Goal: Obtain resource: Download file/media

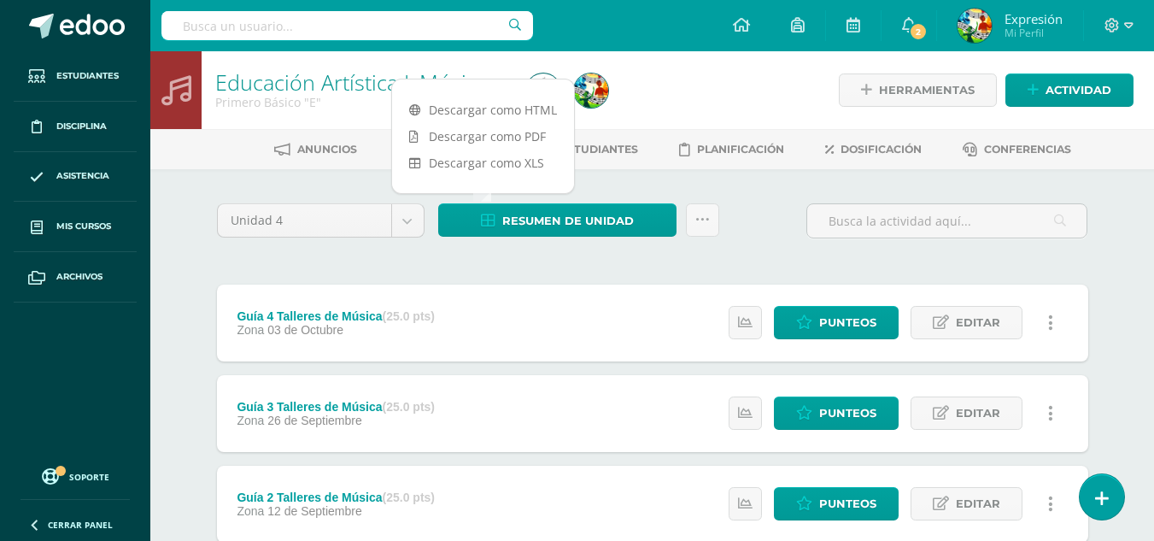
click at [791, 211] on div "Unidad 4 Unidad 1 Unidad 2 Unidad 3 Unidad 4 Resumen de unidad Subir actividade…" at bounding box center [652, 227] width 885 height 49
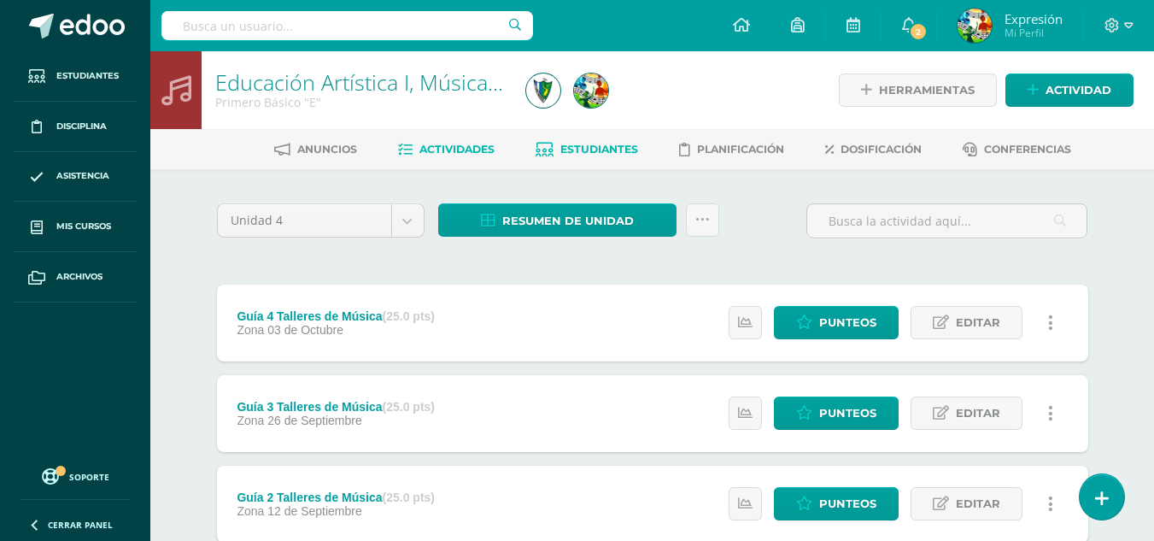
click at [596, 145] on span "Estudiantes" at bounding box center [600, 149] width 78 height 13
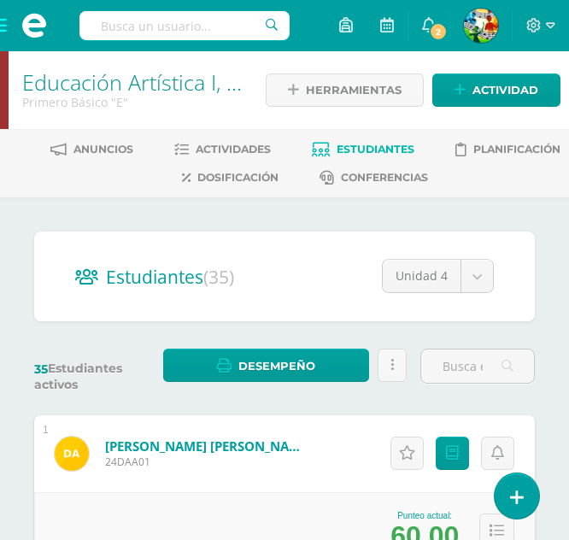
click at [6, 27] on span at bounding box center [34, 25] width 68 height 51
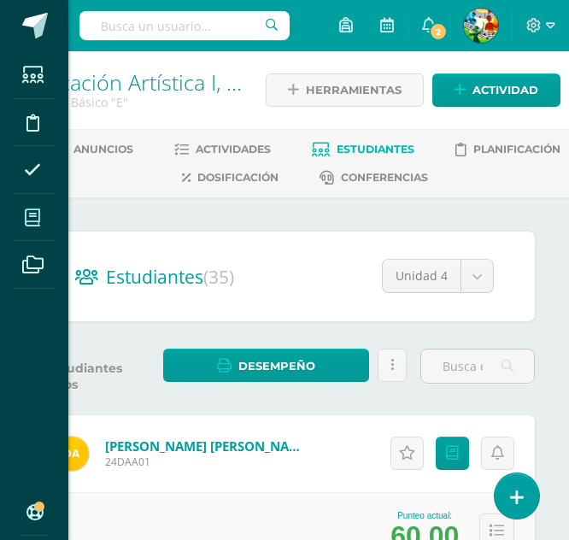
click at [29, 210] on icon at bounding box center [32, 217] width 15 height 17
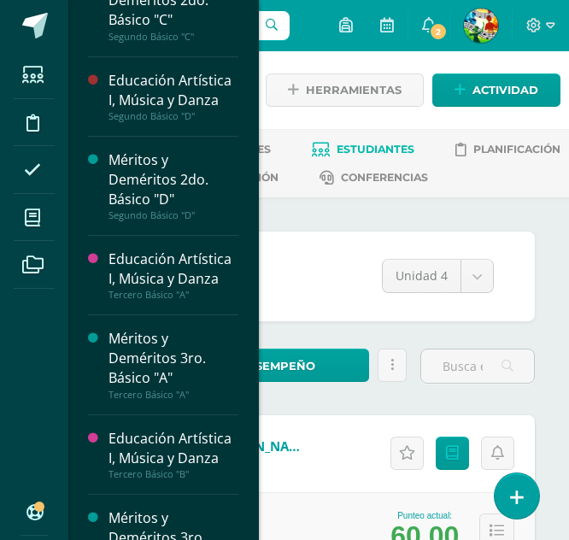
scroll to position [2397, 0]
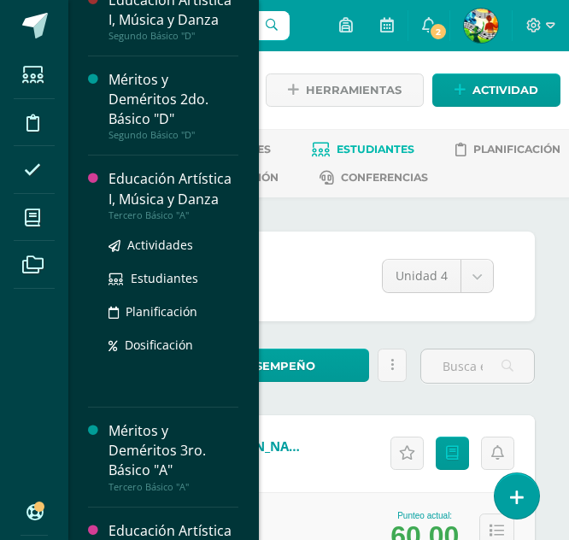
click at [154, 209] on div "Educación Artística I, Música y Danza" at bounding box center [174, 188] width 130 height 39
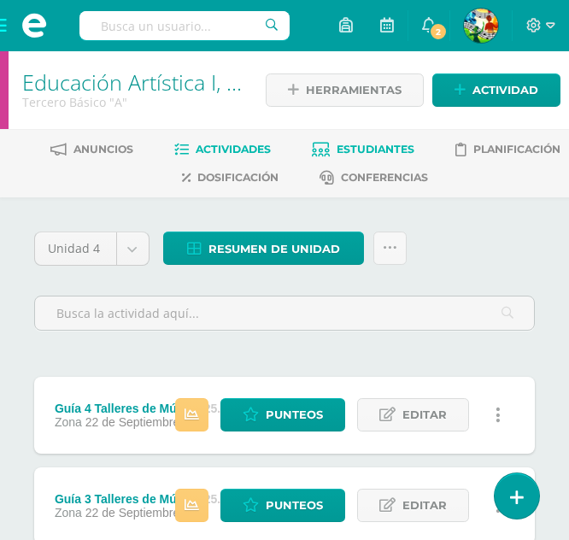
click at [405, 146] on span "Estudiantes" at bounding box center [376, 149] width 78 height 13
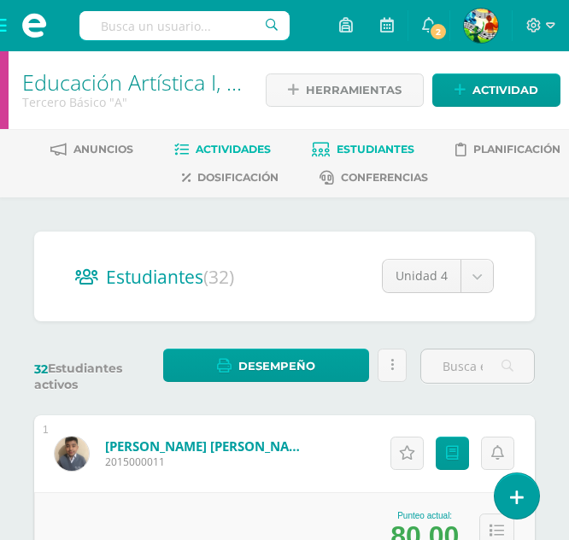
click at [196, 144] on span "Actividades" at bounding box center [233, 149] width 75 height 13
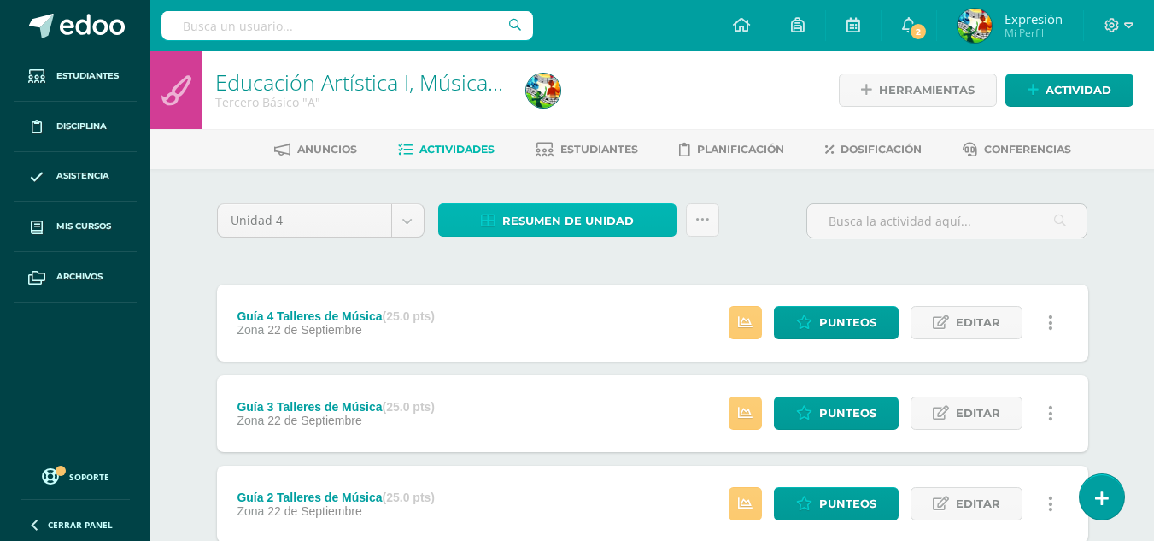
click at [579, 209] on span "Resumen de unidad" at bounding box center [568, 221] width 132 height 32
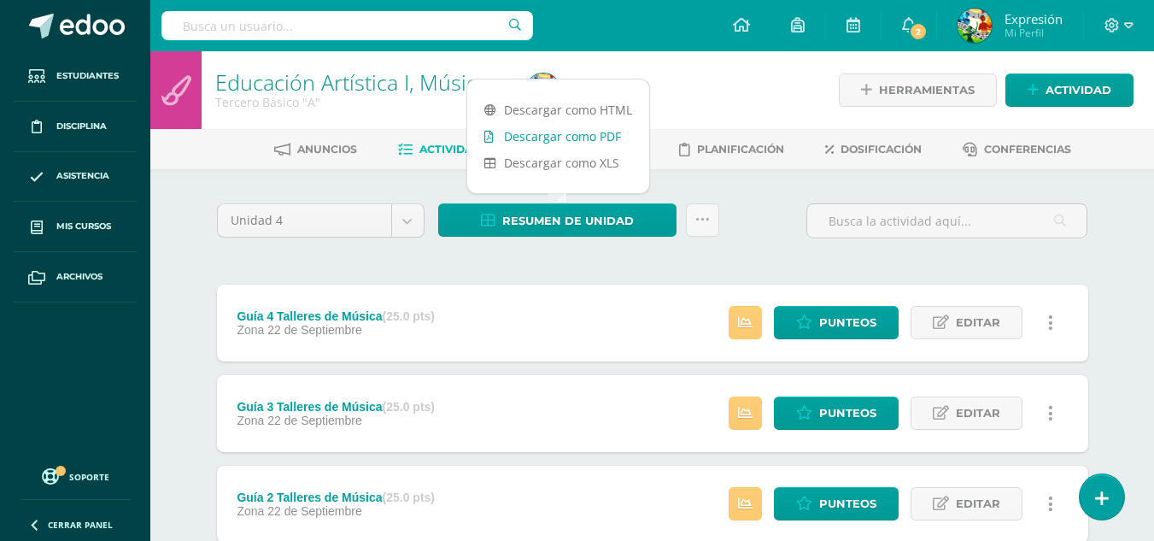
click at [589, 139] on link "Descargar como PDF" at bounding box center [558, 136] width 182 height 26
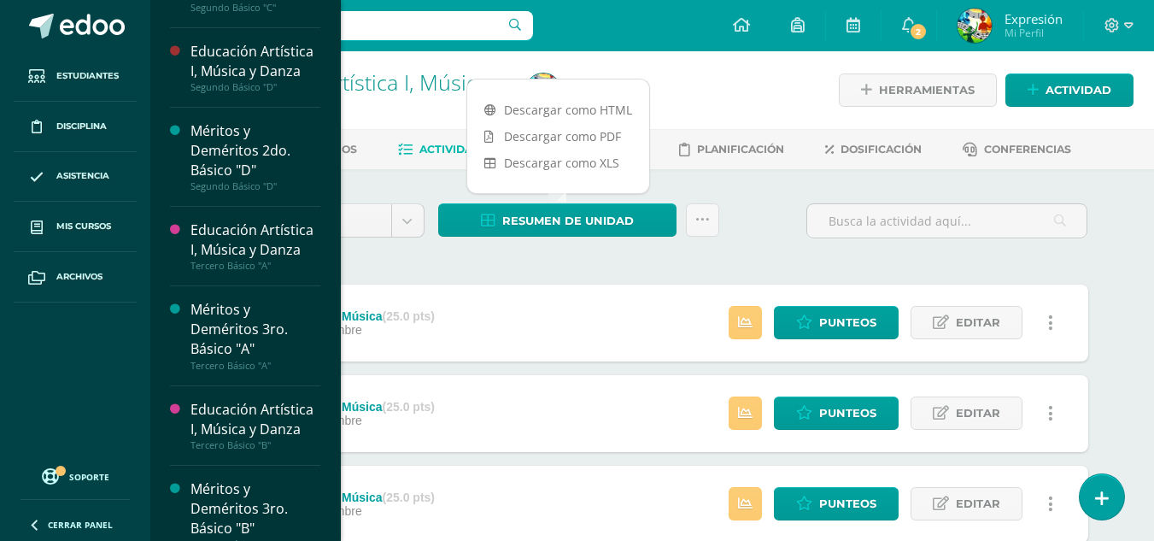
scroll to position [2564, 0]
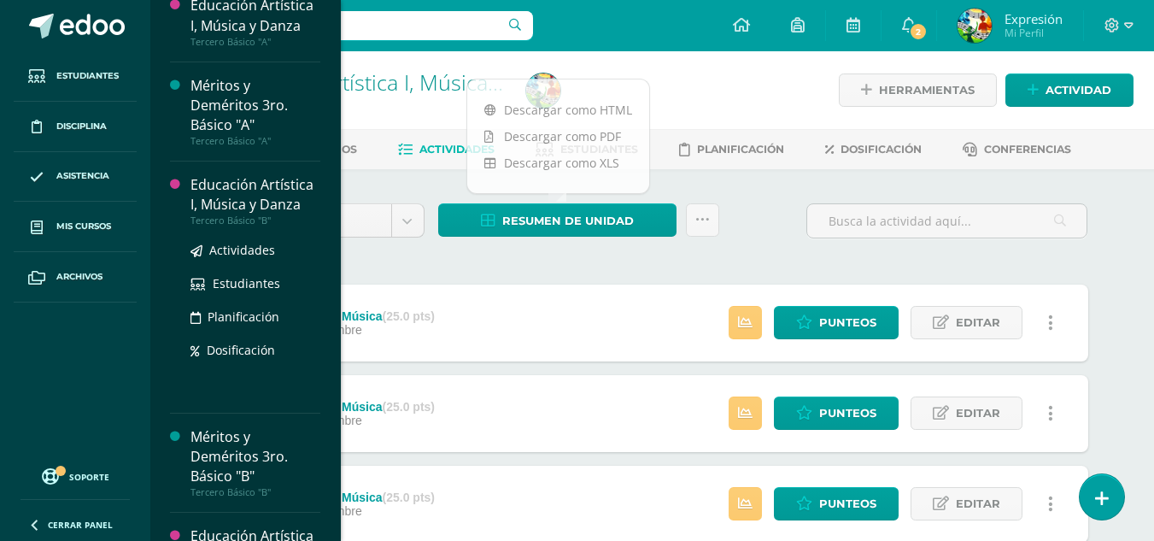
click at [232, 214] on div "Educación Artística I, Música y Danza" at bounding box center [256, 194] width 130 height 39
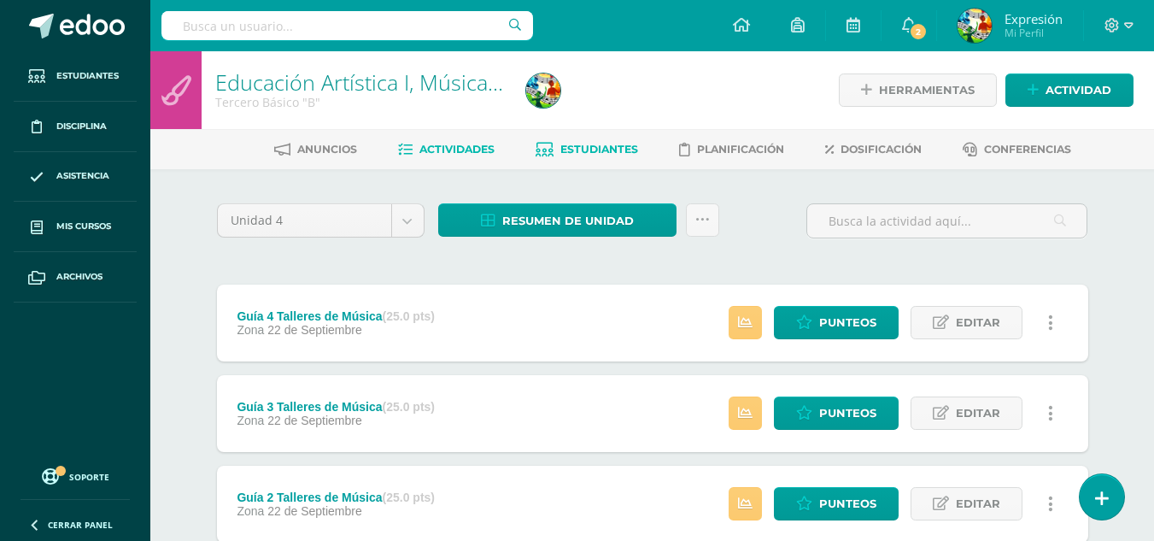
click at [577, 156] on span "Estudiantes" at bounding box center [600, 149] width 78 height 13
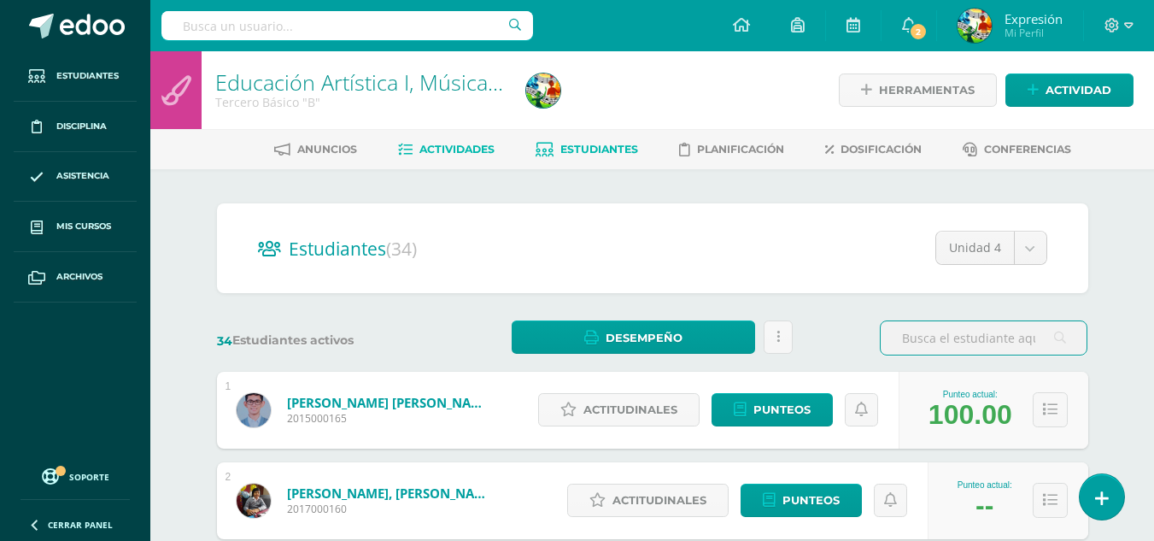
click at [433, 150] on span "Actividades" at bounding box center [457, 149] width 75 height 13
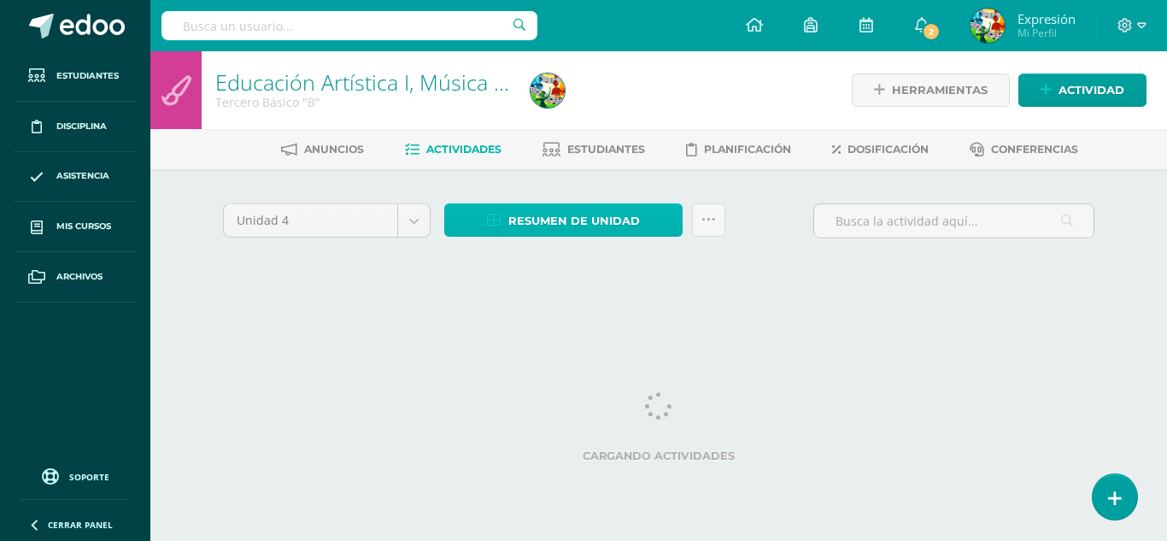
click at [610, 211] on span "Resumen de unidad" at bounding box center [574, 221] width 132 height 32
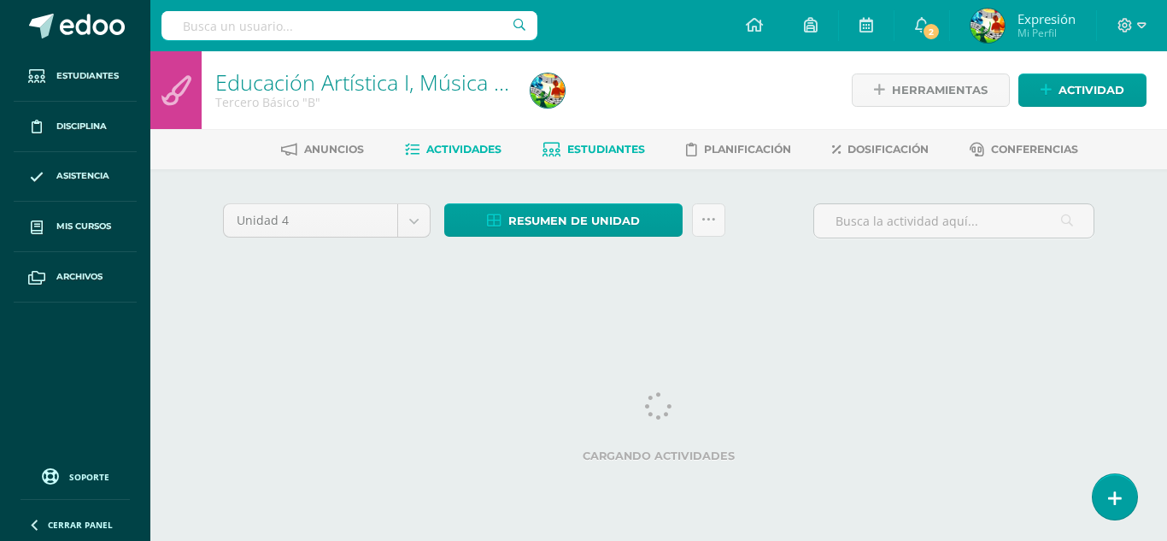
click at [583, 140] on link "Estudiantes" at bounding box center [594, 149] width 103 height 27
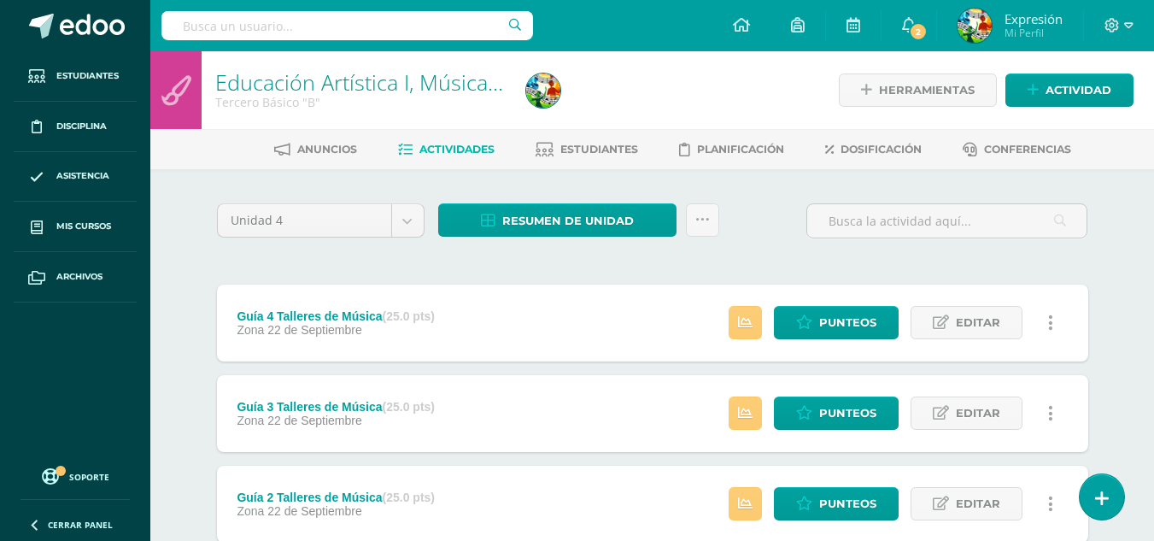
click at [461, 145] on span "Actividades" at bounding box center [457, 149] width 75 height 13
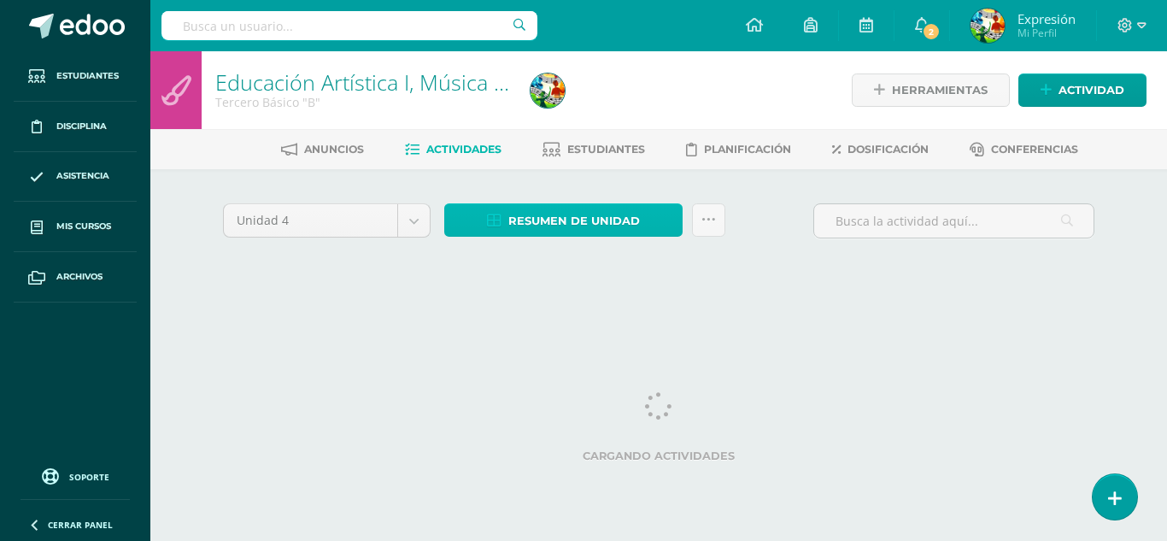
click at [564, 216] on span "Resumen de unidad" at bounding box center [574, 221] width 132 height 32
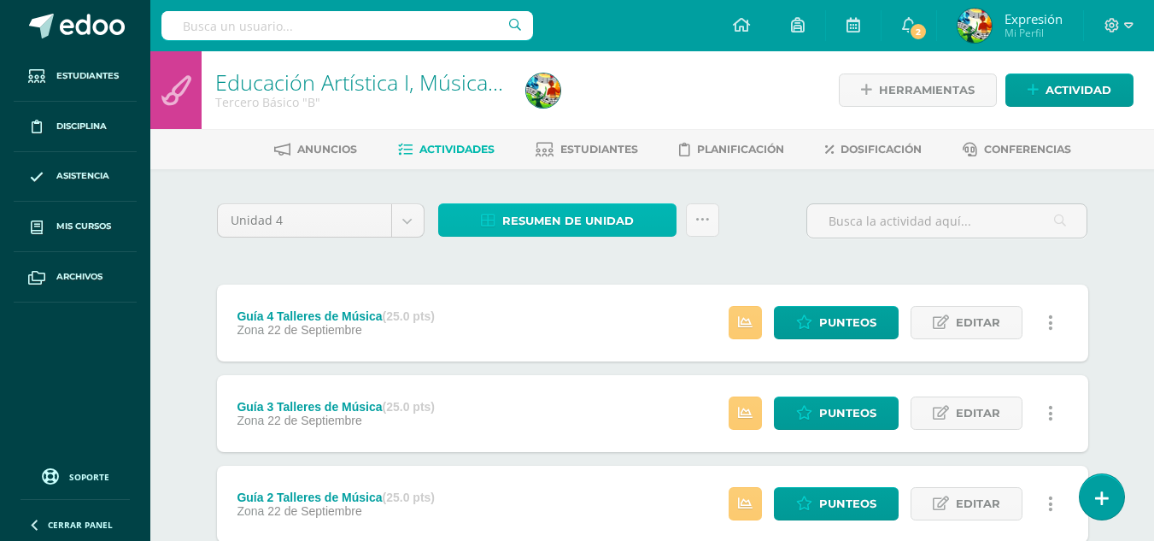
click at [550, 219] on span "Resumen de unidad" at bounding box center [568, 221] width 132 height 32
click at [771, 196] on div "Unidad 4 Unidad 1 Unidad 2 Unidad 3 Unidad 4 Resumen de unidad Subir actividade…" at bounding box center [653, 458] width 940 height 578
click at [555, 220] on span "Resumen de unidad" at bounding box center [568, 221] width 132 height 32
click at [594, 211] on span "Resumen de unidad" at bounding box center [568, 221] width 132 height 32
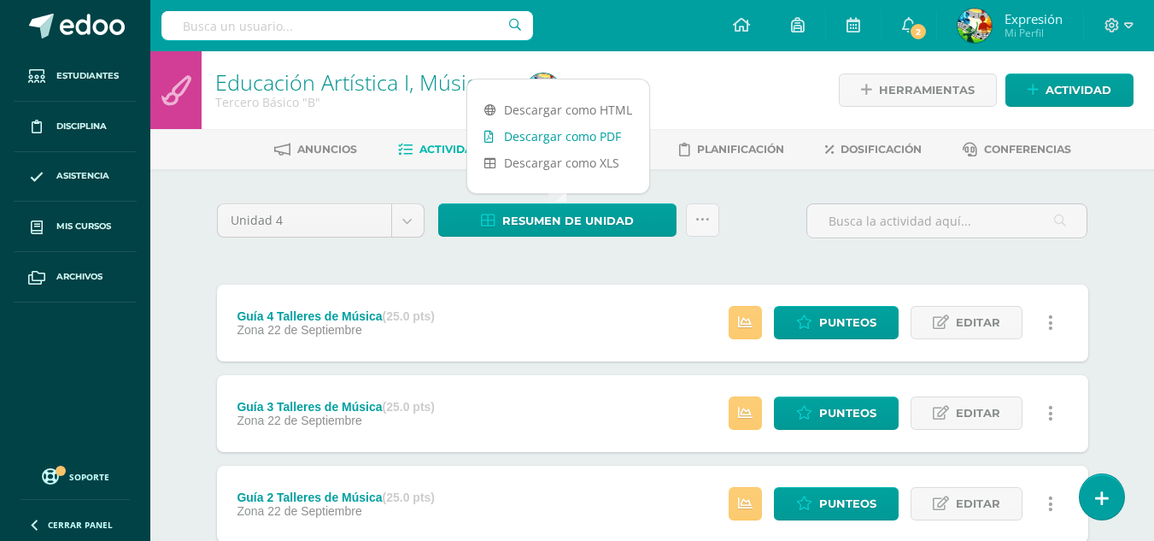
click at [588, 138] on link "Descargar como PDF" at bounding box center [558, 136] width 182 height 26
click at [1145, 250] on div "Educación Artística I, Música y Danza Tercero Básico "B" Herramientas Detalle d…" at bounding box center [652, 399] width 1004 height 696
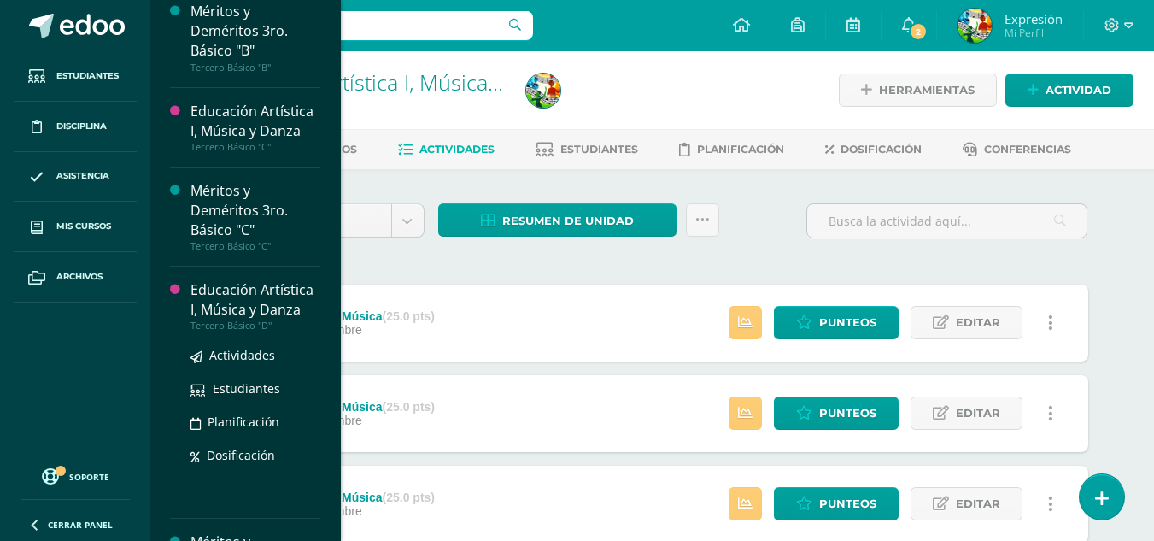
scroll to position [2816, 0]
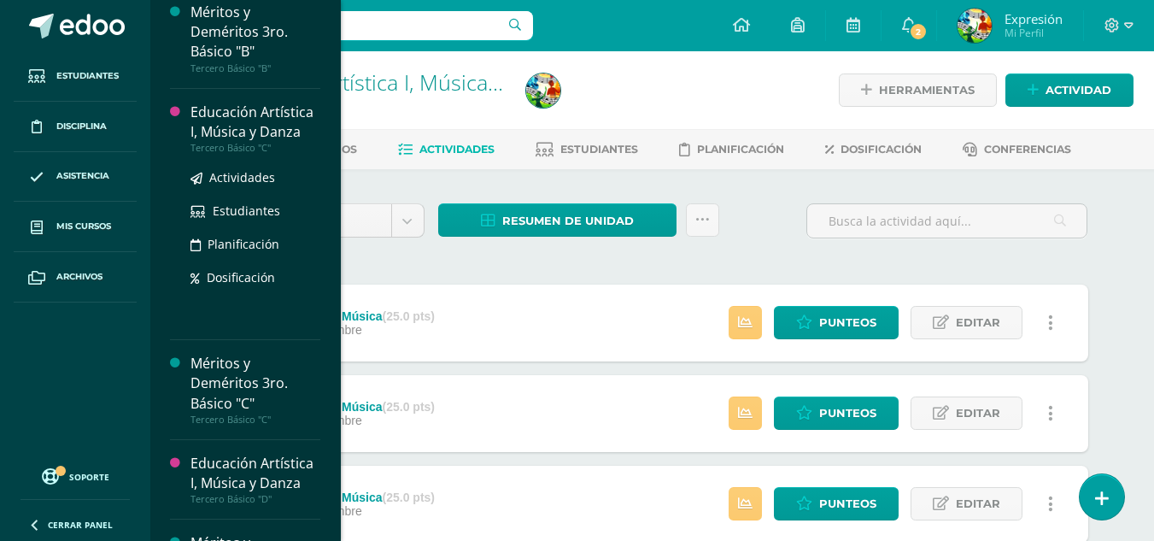
click at [240, 142] on div "Educación Artística I, Música y Danza" at bounding box center [256, 122] width 130 height 39
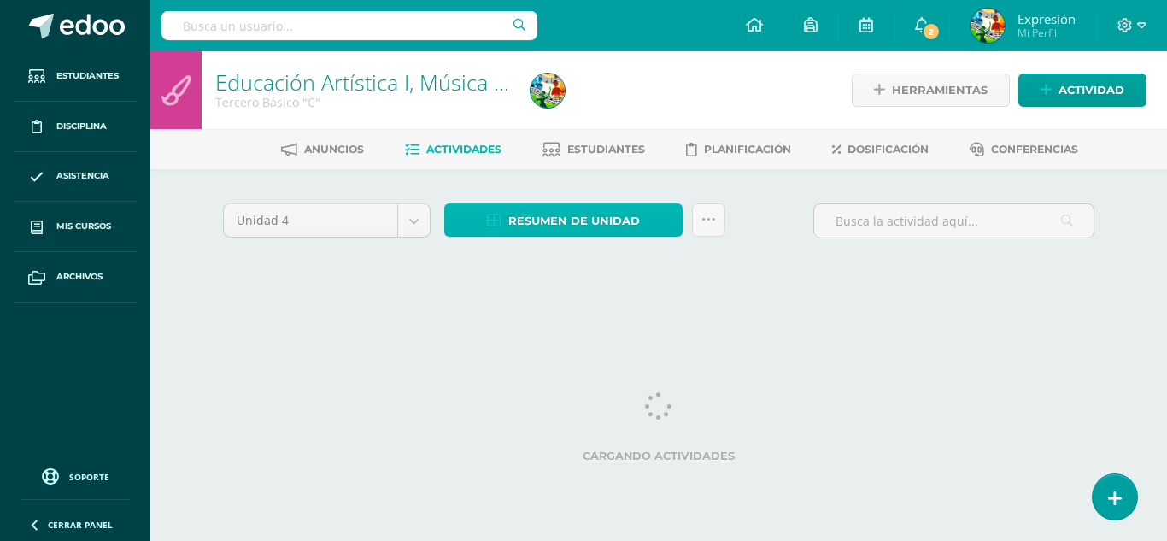
click at [596, 214] on span "Resumen de unidad" at bounding box center [574, 221] width 132 height 32
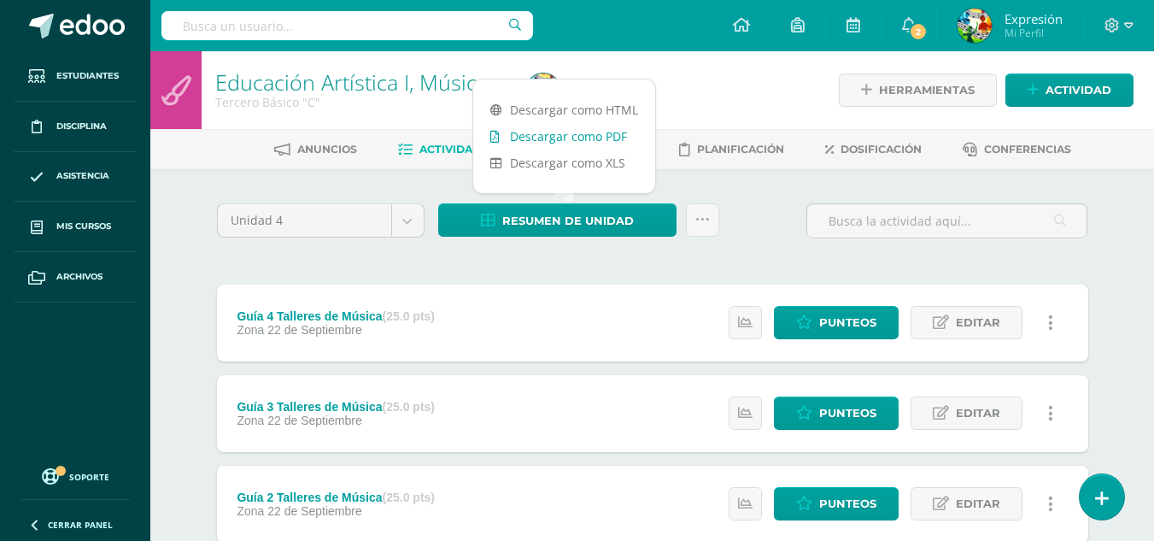
click at [548, 138] on link "Descargar como PDF" at bounding box center [564, 136] width 182 height 26
click at [769, 197] on div "Unidad 4 Unidad 1 Unidad 2 Unidad 3 Unidad 4 Resumen de unidad Subir actividade…" at bounding box center [653, 458] width 940 height 578
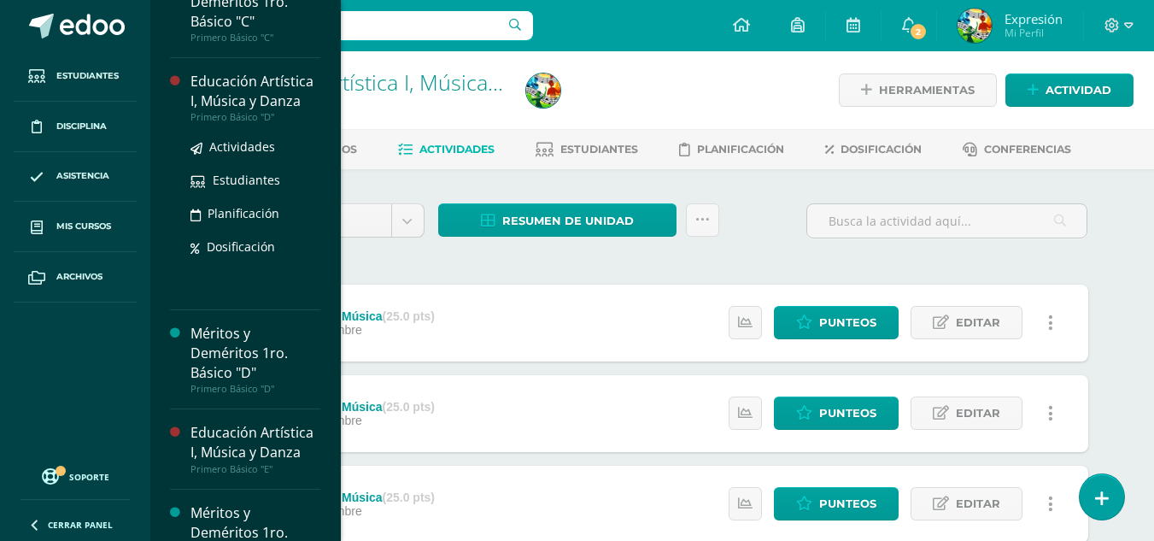
scroll to position [1673, 0]
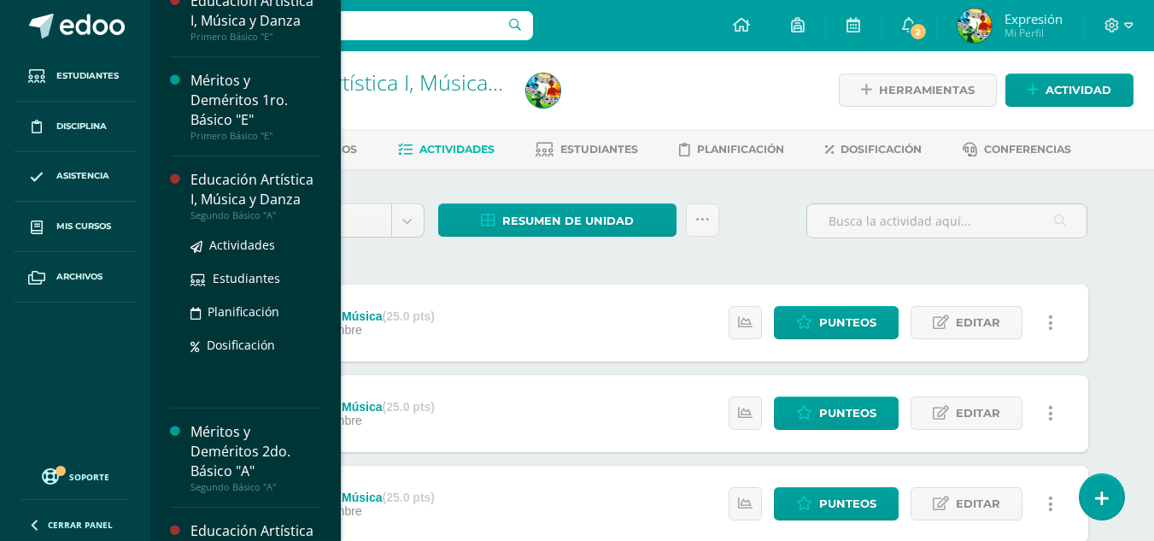
click at [250, 209] on div "Educación Artística I, Música y Danza" at bounding box center [256, 189] width 130 height 39
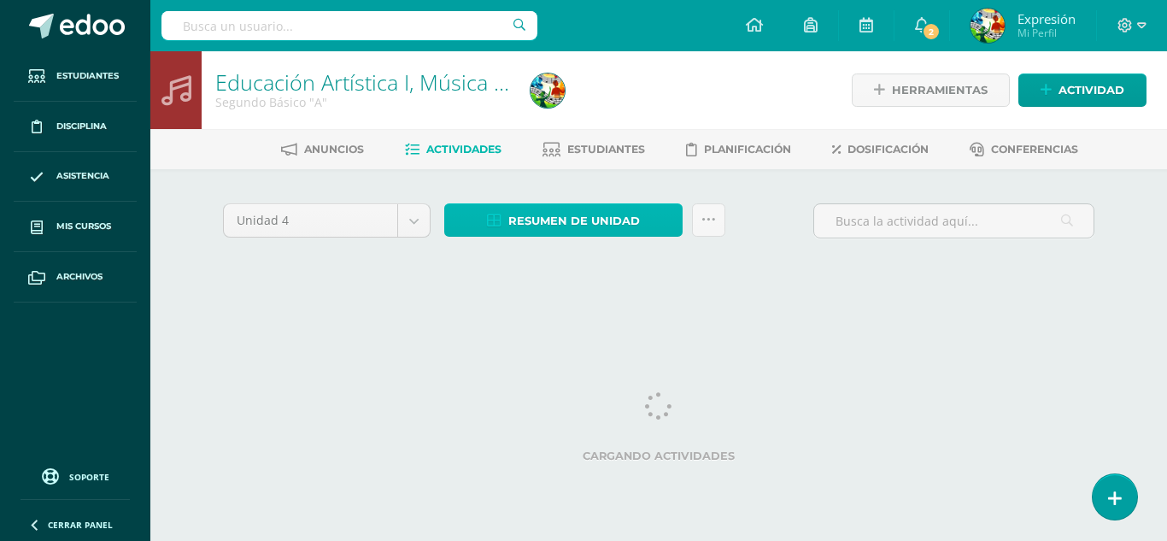
click at [590, 214] on span "Resumen de unidad" at bounding box center [574, 221] width 132 height 32
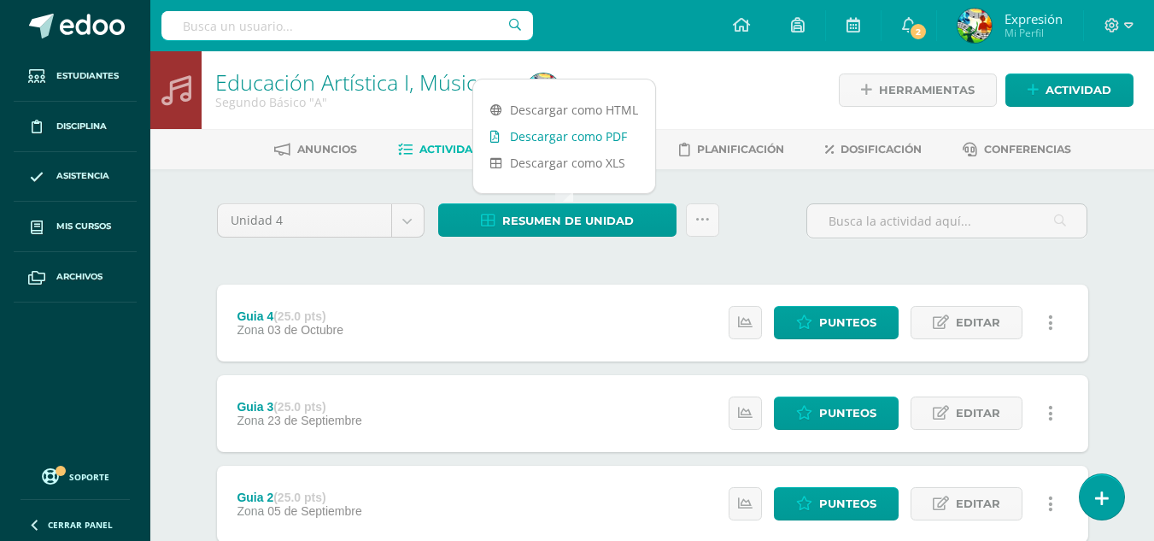
click at [613, 137] on link "Descargar como PDF" at bounding box center [564, 136] width 182 height 26
click at [763, 225] on div "Unidad 4 Unidad 1 Unidad 2 Unidad 3 Unidad 4 Resumen de unidad Subir actividade…" at bounding box center [652, 227] width 885 height 49
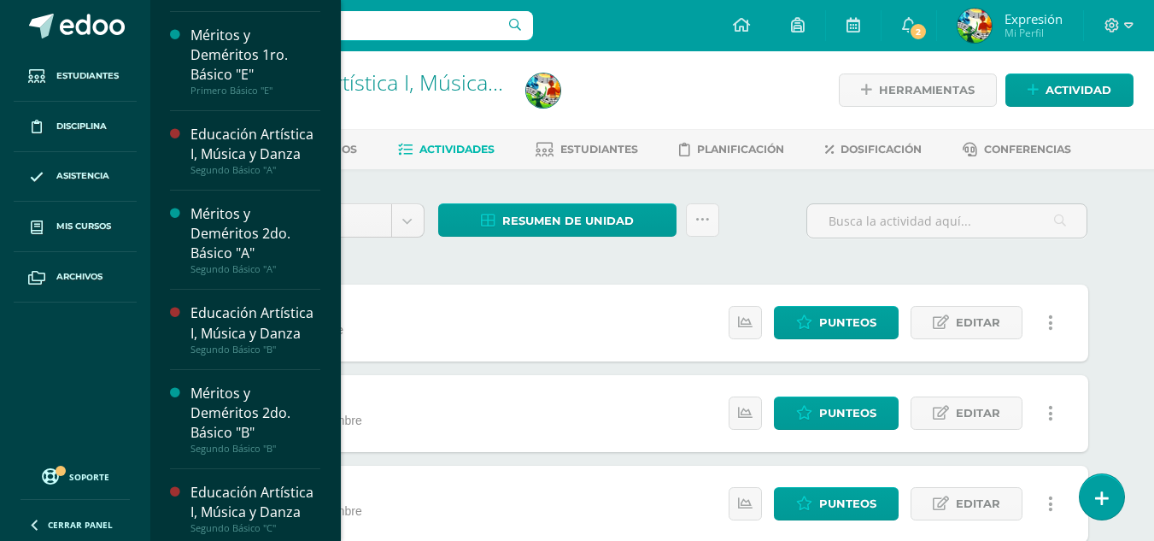
scroll to position [1870, 0]
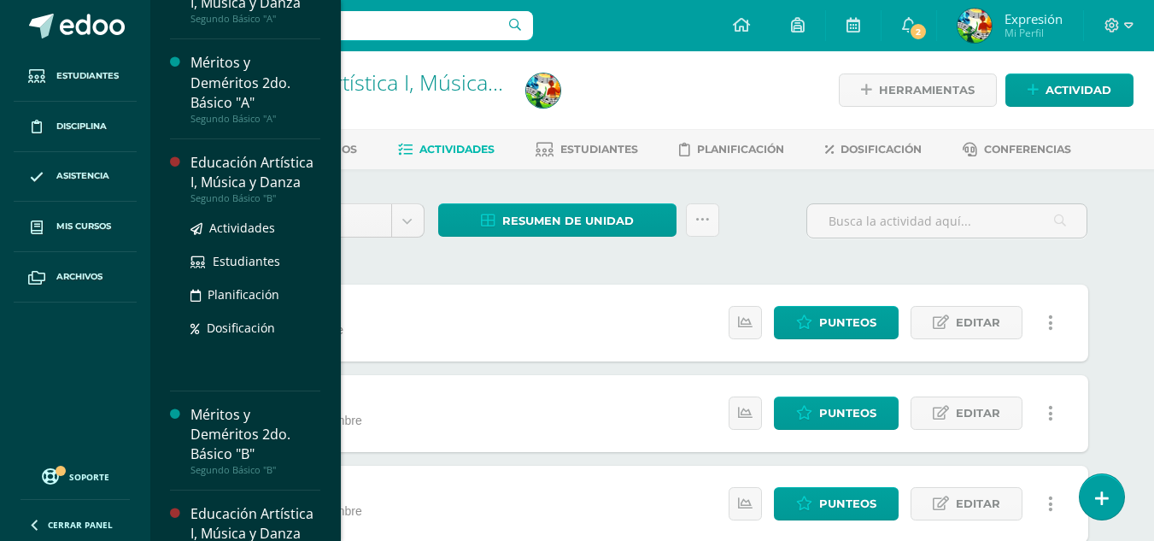
click at [245, 192] on div "Educación Artística I, Música y Danza" at bounding box center [256, 172] width 130 height 39
click at [249, 192] on div "Educación Artística I, Música y Danza" at bounding box center [256, 172] width 130 height 39
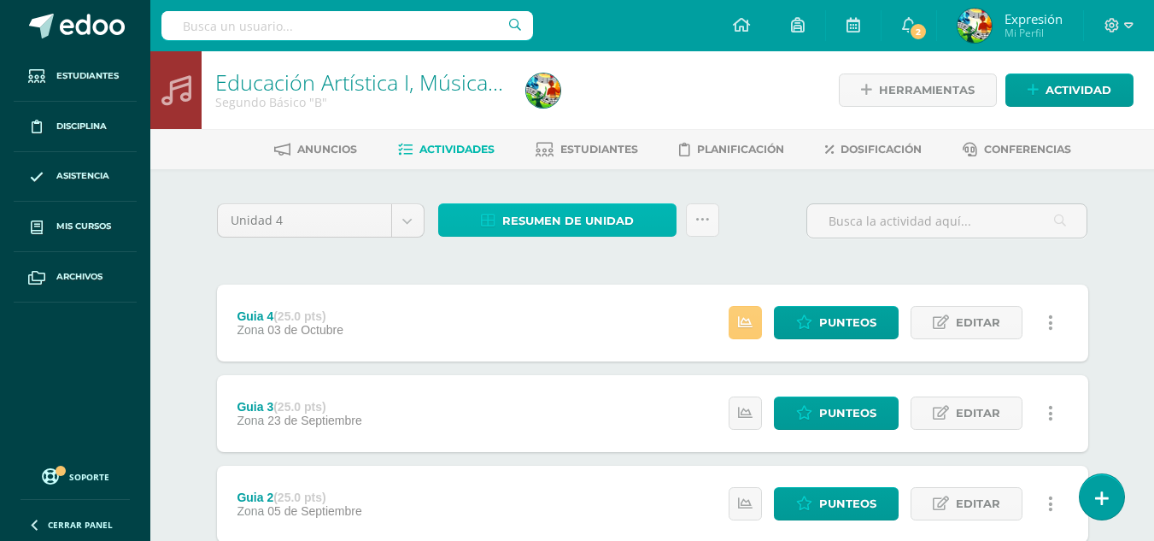
click at [614, 213] on span "Resumen de unidad" at bounding box center [568, 221] width 132 height 32
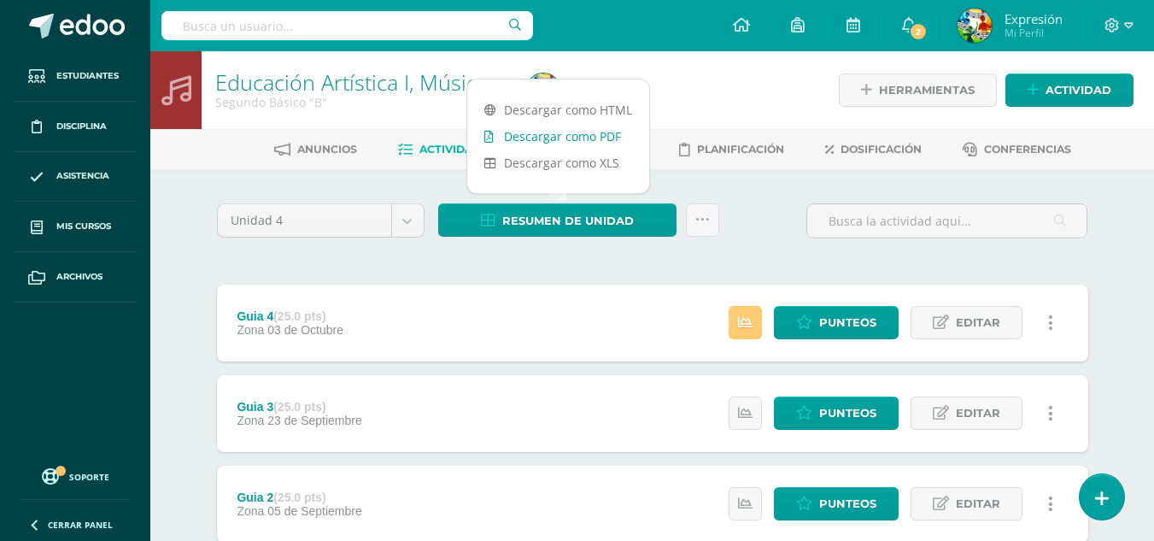
click at [602, 132] on link "Descargar como PDF" at bounding box center [558, 136] width 182 height 26
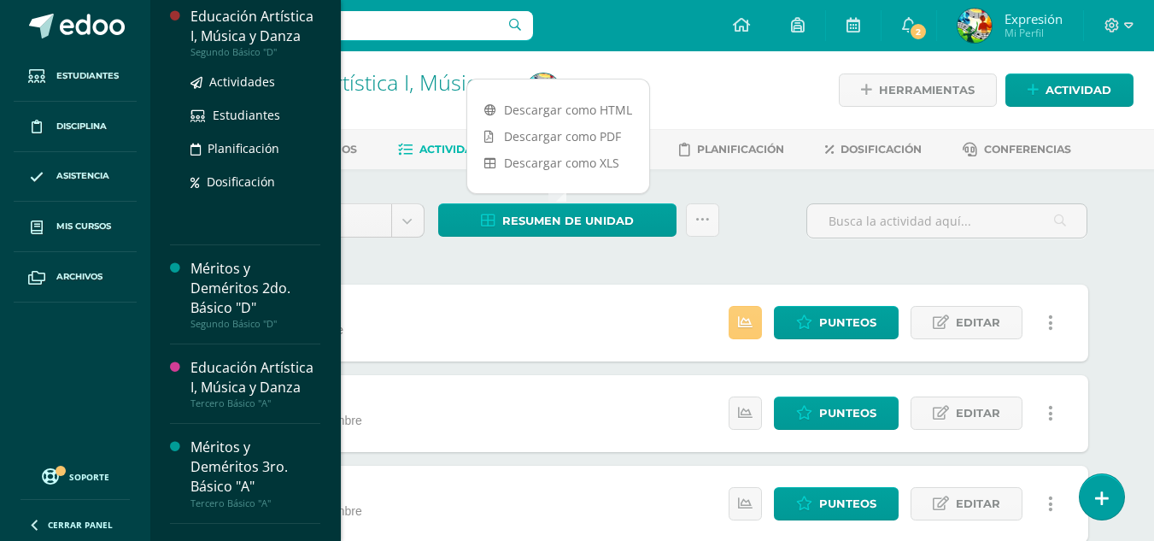
scroll to position [2118, 0]
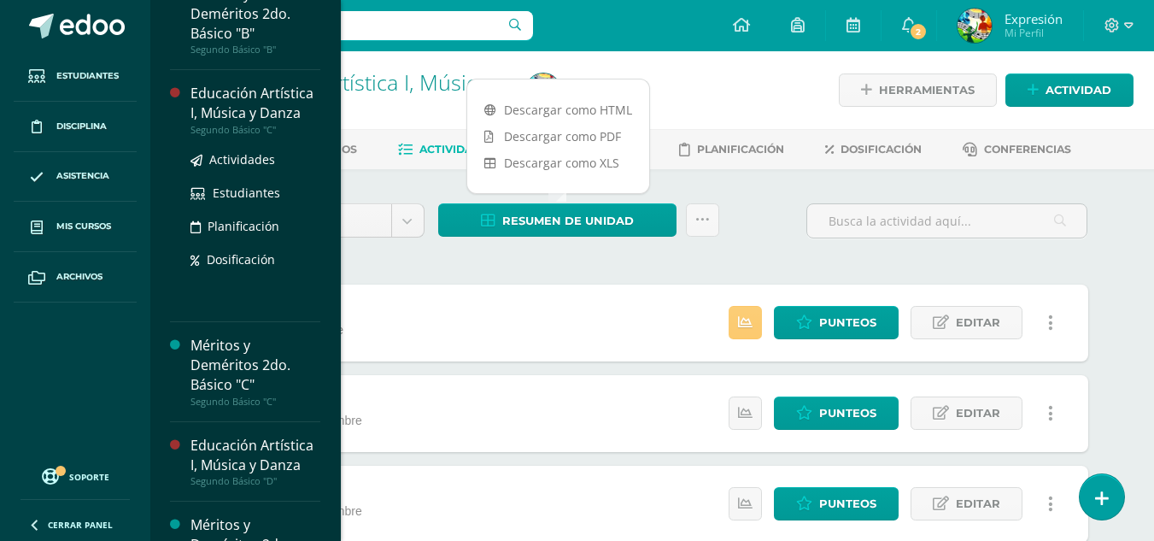
click at [238, 123] on div "Educación Artística I, Música y Danza" at bounding box center [256, 103] width 130 height 39
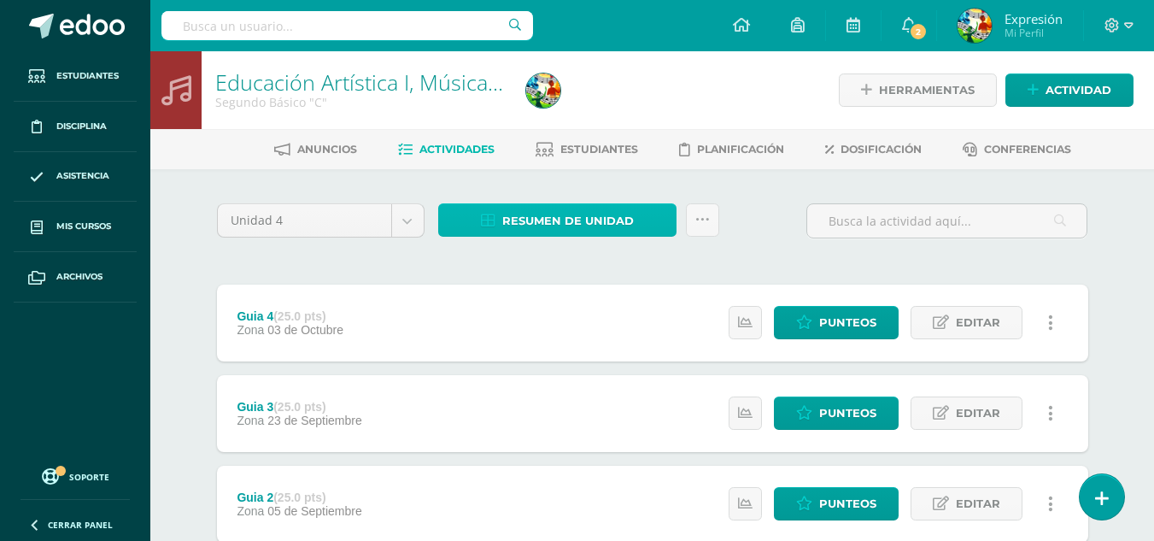
click at [559, 216] on span "Resumen de unidad" at bounding box center [568, 221] width 132 height 32
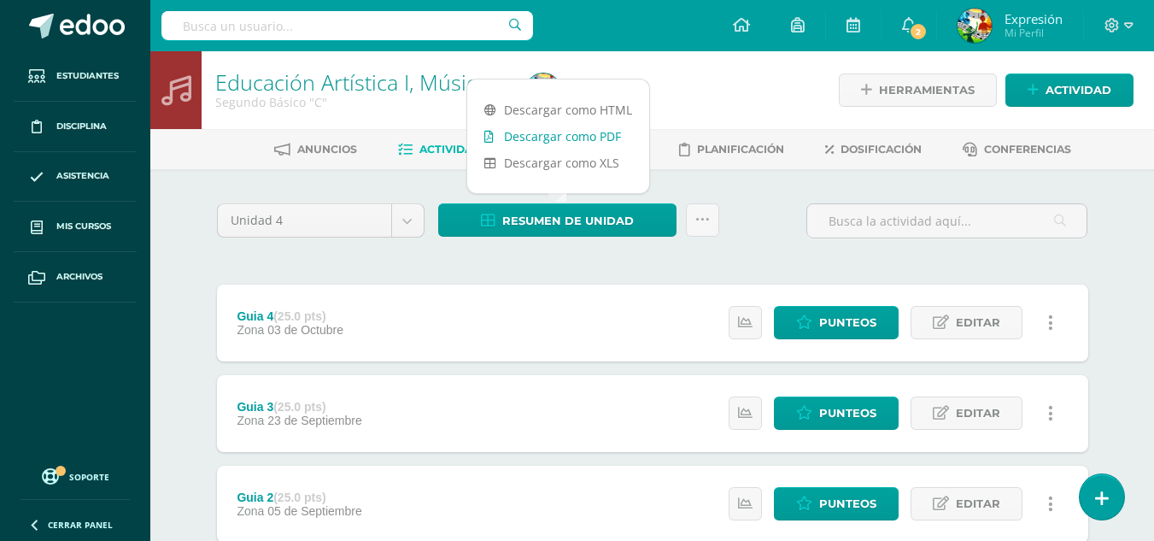
click at [567, 135] on link "Descargar como PDF" at bounding box center [558, 136] width 182 height 26
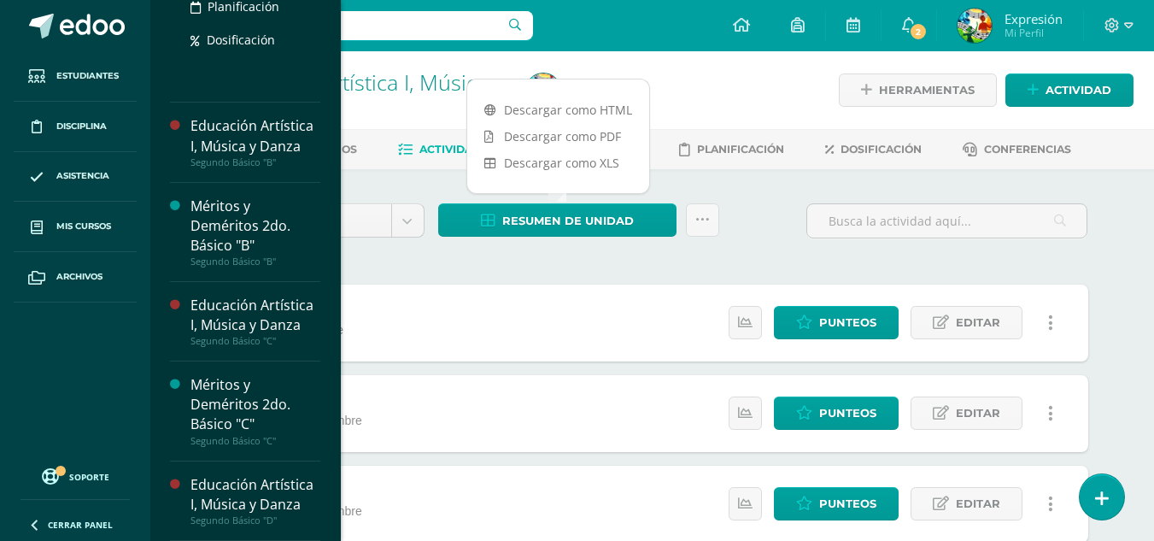
scroll to position [2335, 0]
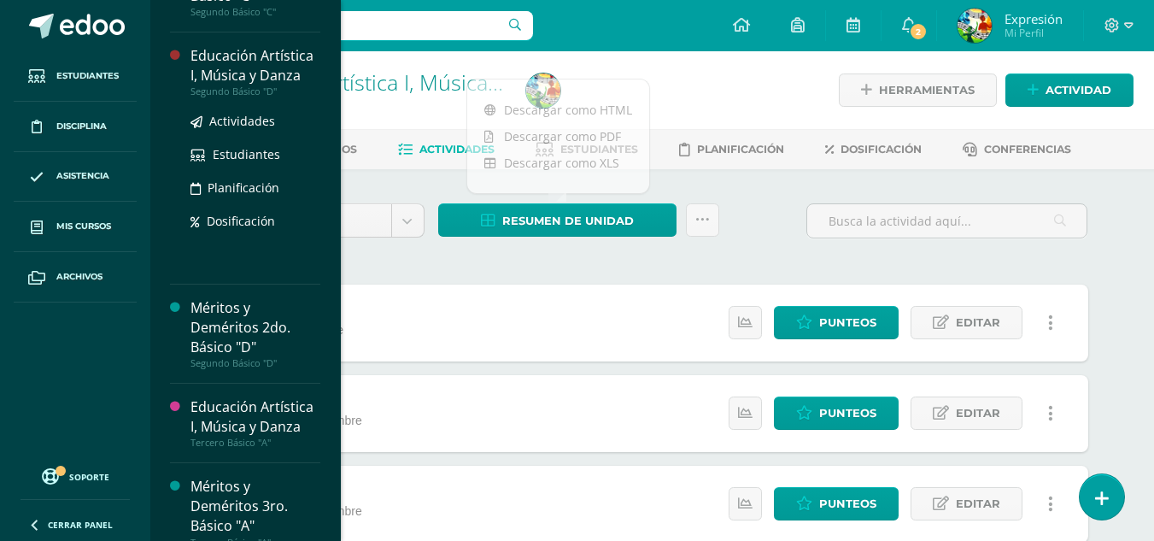
click at [238, 85] on div "Educación Artística I, Música y Danza" at bounding box center [256, 65] width 130 height 39
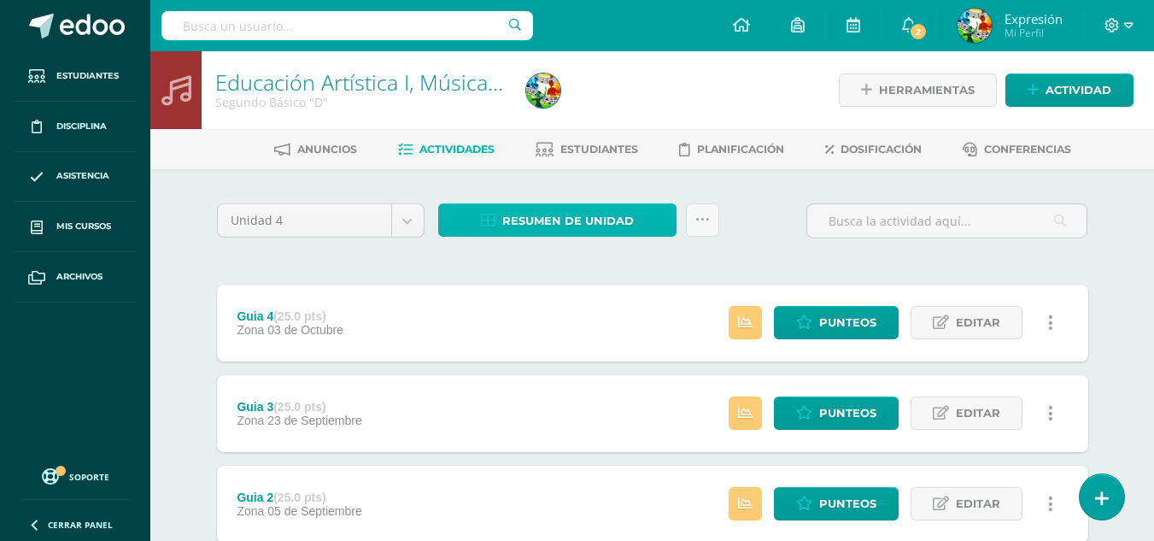
click at [579, 224] on span "Resumen de unidad" at bounding box center [568, 221] width 132 height 32
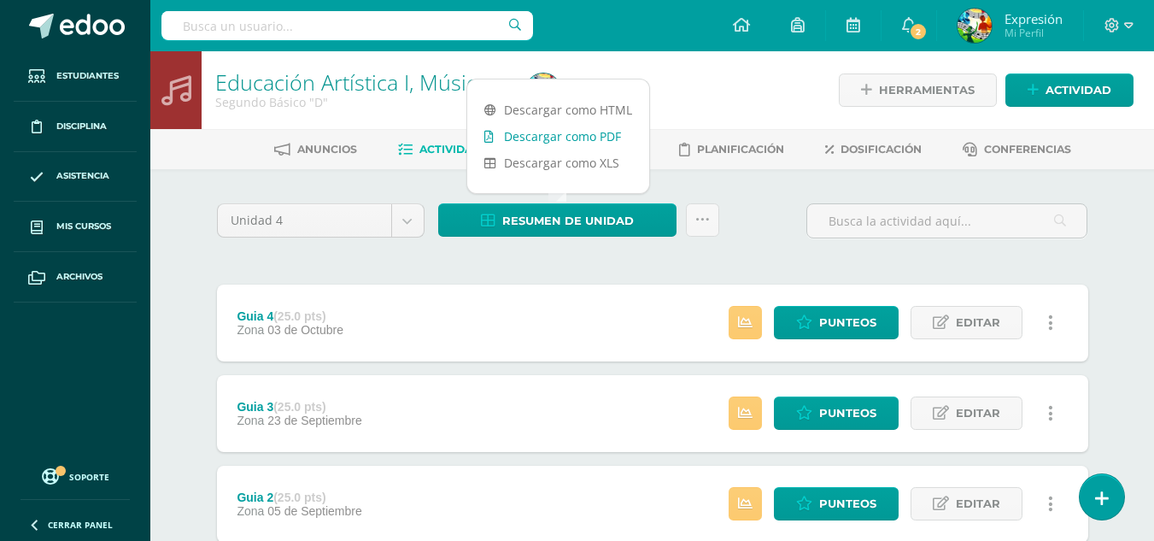
click at [590, 136] on link "Descargar como PDF" at bounding box center [558, 136] width 182 height 26
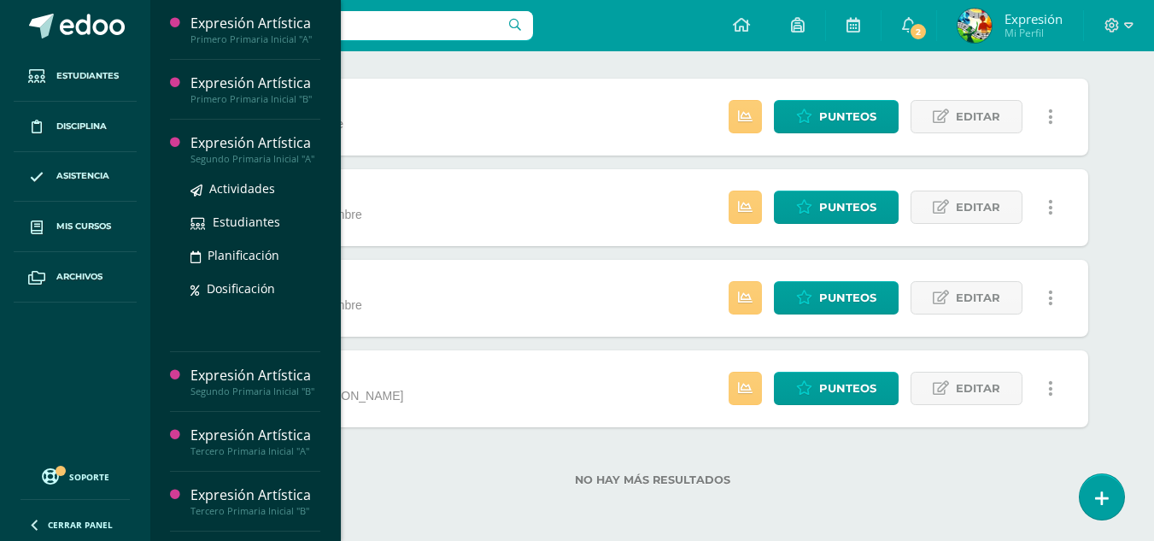
click at [253, 147] on div "Expresión Artística" at bounding box center [256, 143] width 130 height 20
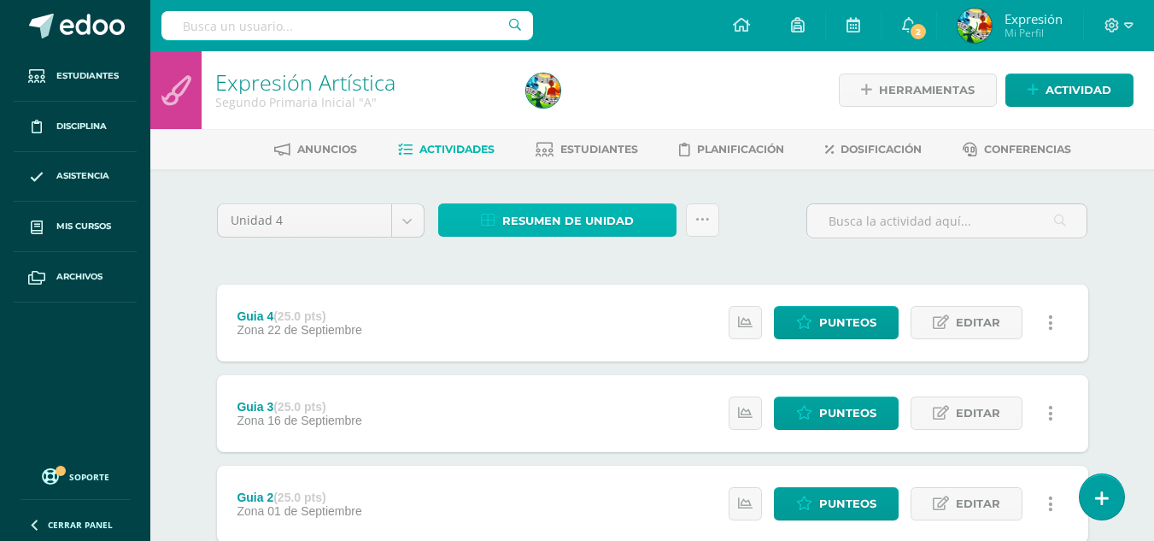
click at [537, 222] on span "Resumen de unidad" at bounding box center [568, 221] width 132 height 32
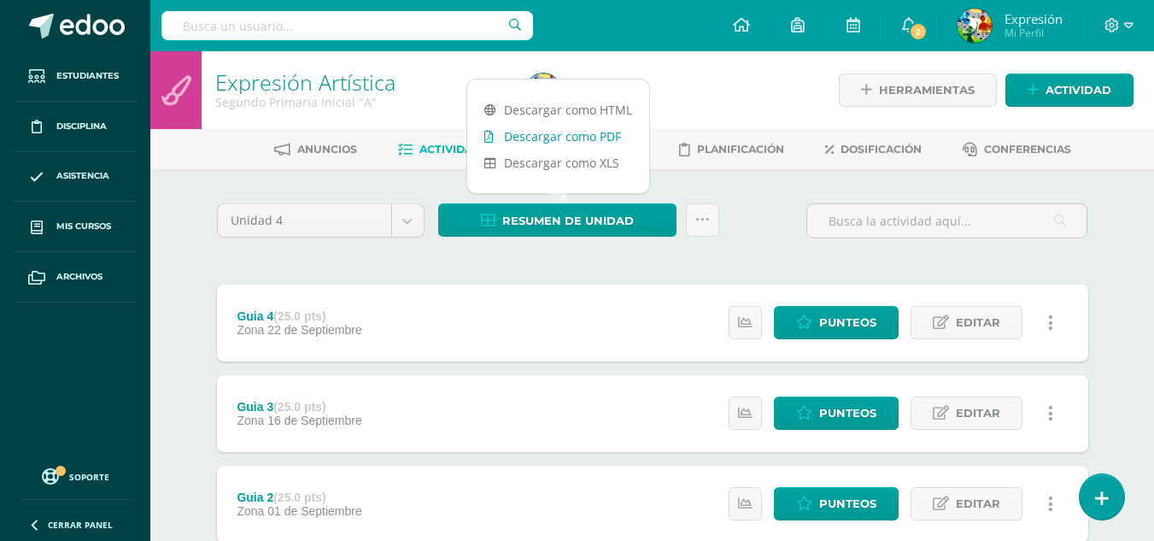
click at [584, 136] on link "Descargar como PDF" at bounding box center [558, 136] width 182 height 26
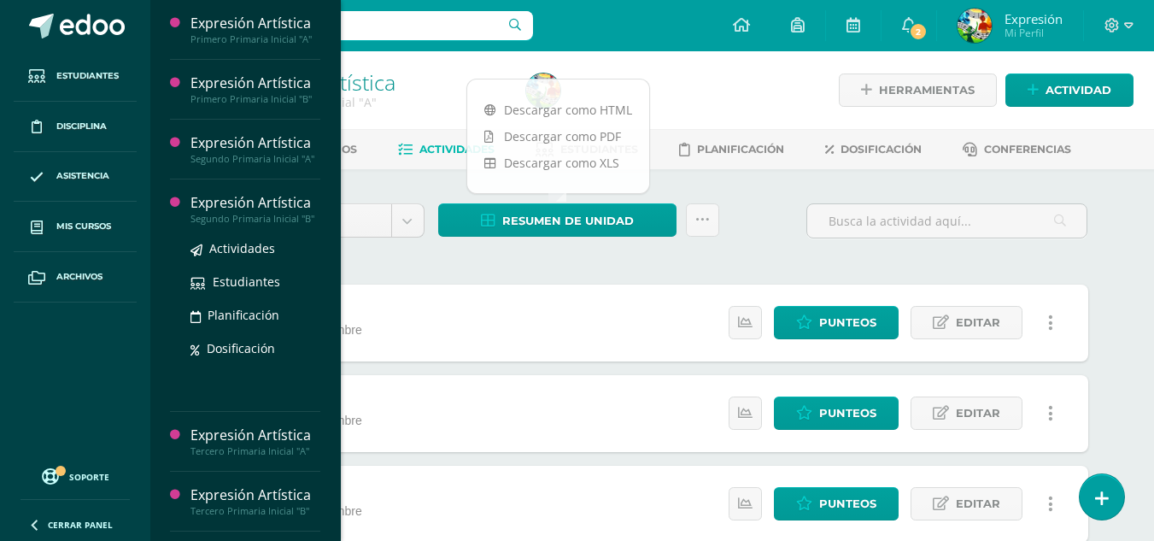
click at [242, 213] on div "Expresión Artística" at bounding box center [256, 203] width 130 height 20
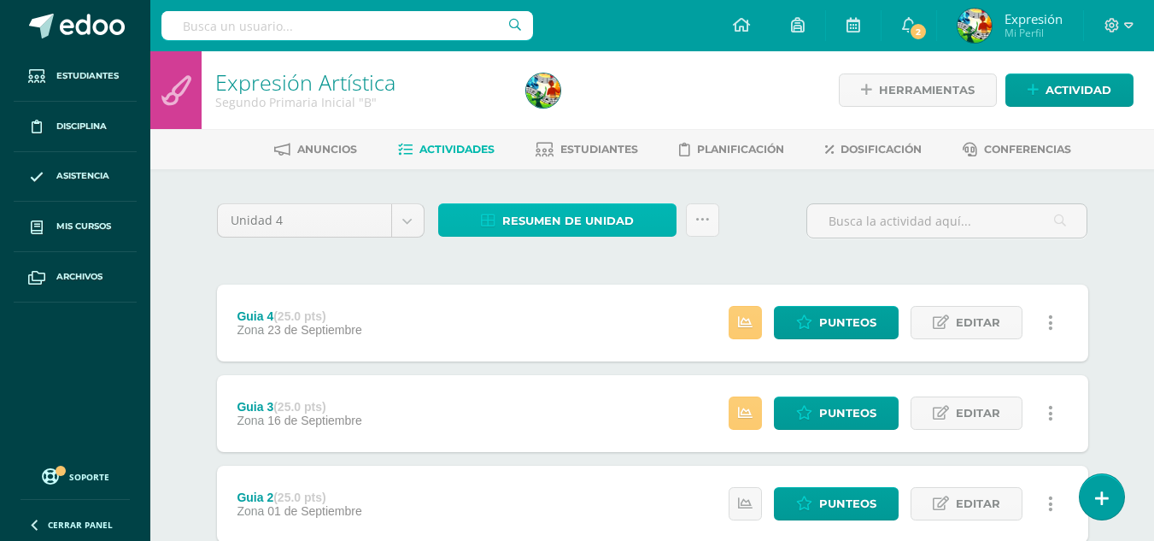
click at [571, 220] on span "Resumen de unidad" at bounding box center [568, 221] width 132 height 32
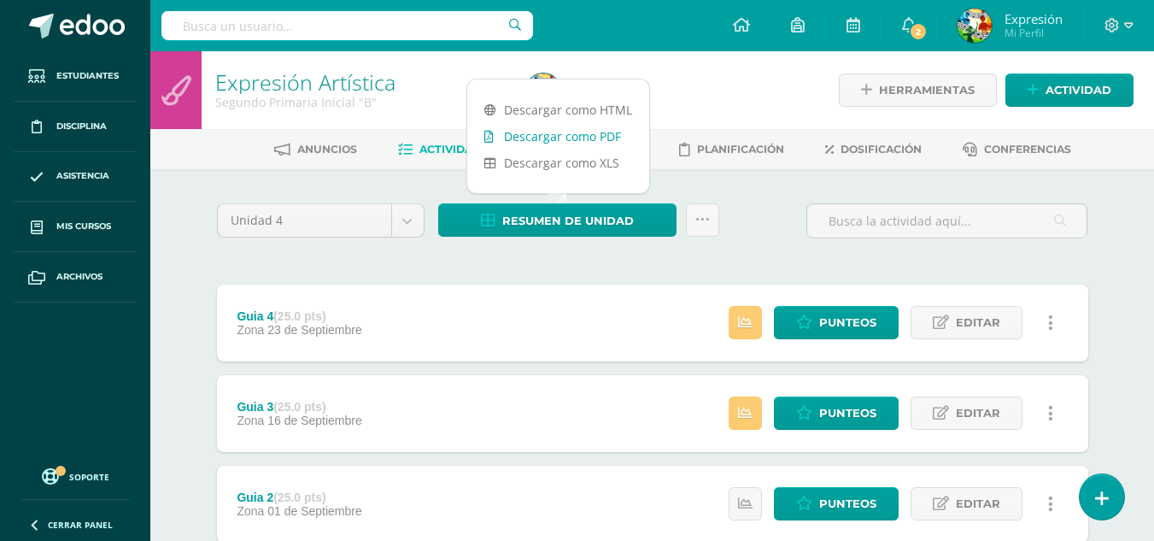
click at [603, 138] on link "Descargar como PDF" at bounding box center [558, 136] width 182 height 26
